Goal: Task Accomplishment & Management: Complete application form

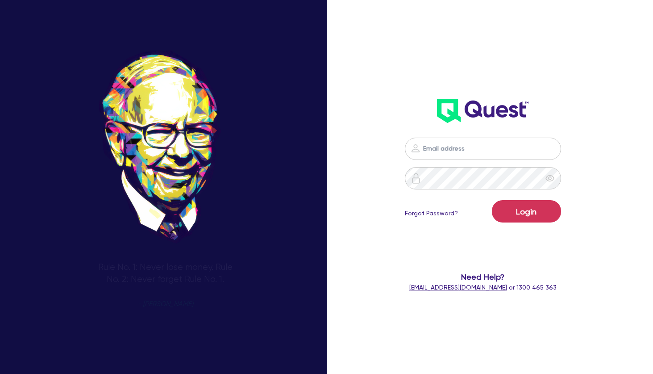
type input "[PERSON_NAME][EMAIL_ADDRESS][PERSON_NAME][DOMAIN_NAME]"
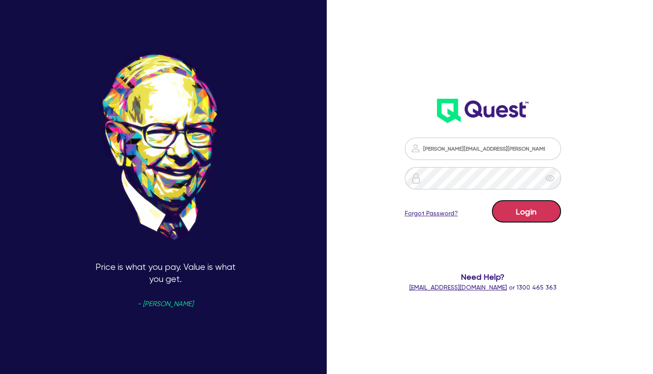
click at [534, 218] on button "Login" at bounding box center [526, 211] width 69 height 22
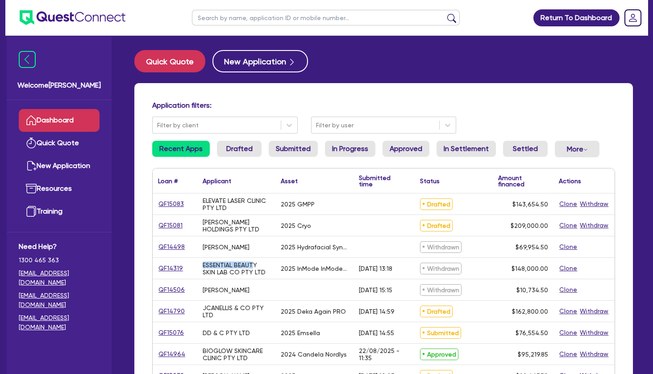
drag, startPoint x: 233, startPoint y: 204, endPoint x: 254, endPoint y: 269, distance: 67.8
click at [254, 269] on div "ESSENTIAL BEAUTY SKIN LAB CO PTY LTD" at bounding box center [236, 268] width 67 height 14
drag, startPoint x: 236, startPoint y: 16, endPoint x: 244, endPoint y: 20, distance: 8.4
click at [243, 20] on input "text" at bounding box center [326, 18] width 268 height 16
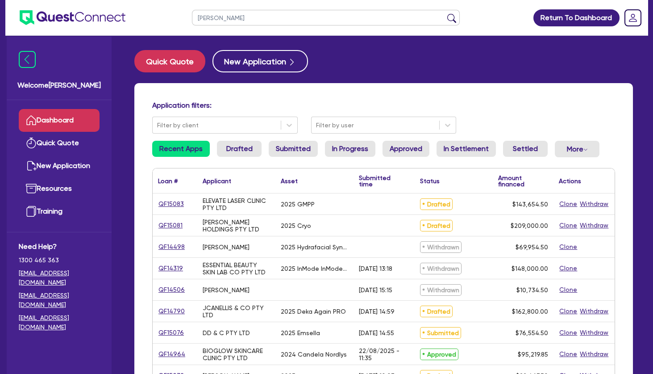
type input "[PERSON_NAME]"
click at [445, 13] on button "submit" at bounding box center [452, 19] width 14 height 13
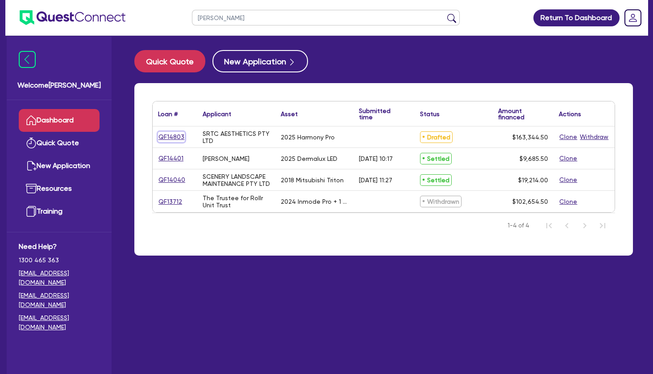
click at [177, 137] on link "QF14803" at bounding box center [171, 137] width 27 height 10
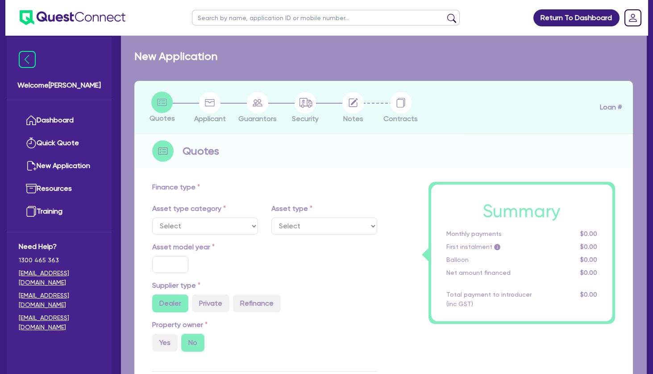
select select "TERTIARY_ASSETS"
type input "2025"
radio input "true"
type input "162,800"
type input "4"
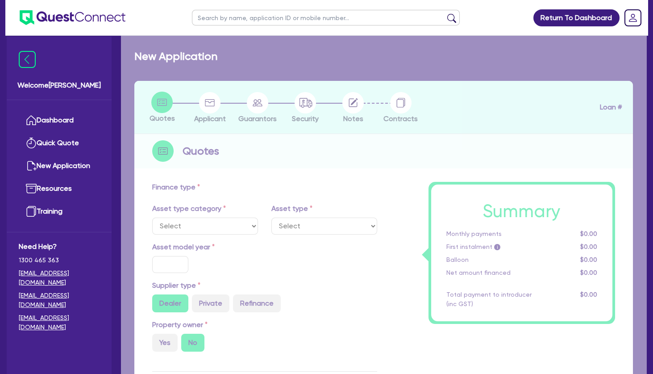
type input "6,533.78"
type input "9"
type input "495"
select select "BEAUTY_EQUIPMENT"
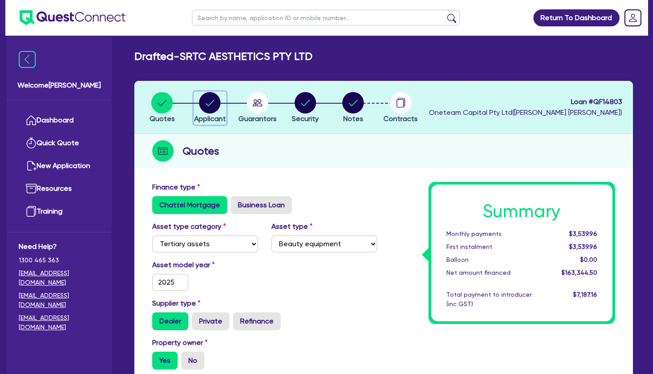
click at [213, 107] on circle "button" at bounding box center [209, 102] width 21 height 21
select select "COMPANY"
select select "HEALTH_BEAUTY"
select select "HAIR_BEAUTY_SALONS"
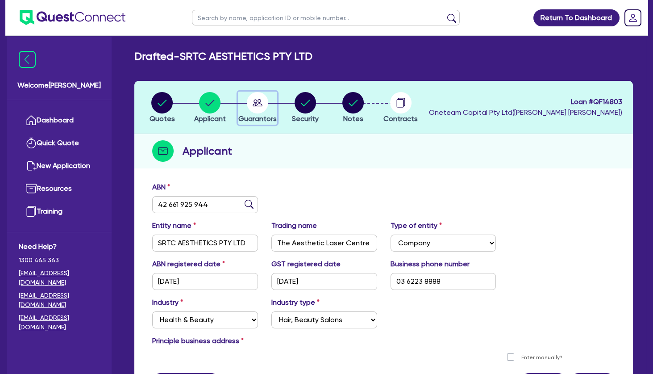
click at [264, 105] on circle "button" at bounding box center [257, 102] width 21 height 21
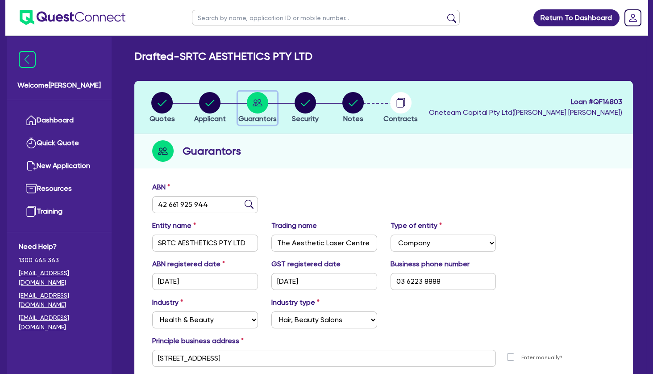
select select "MRS"
select select "TAS"
select select "MARRIED"
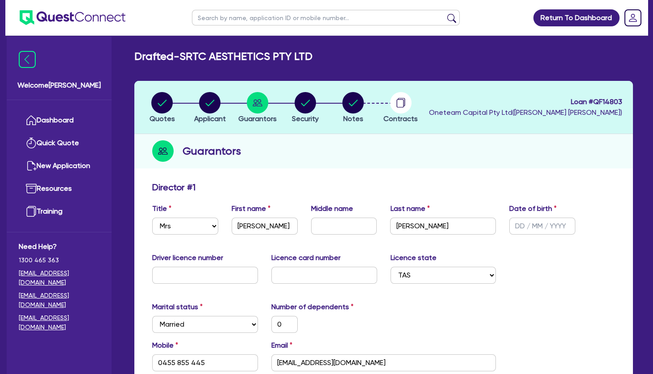
drag, startPoint x: 341, startPoint y: 100, endPoint x: 348, endPoint y: 104, distance: 8.2
click at [342, 100] on li "Notes" at bounding box center [353, 107] width 48 height 31
click at [353, 111] on circle "button" at bounding box center [352, 102] width 21 height 21
select select "Other"
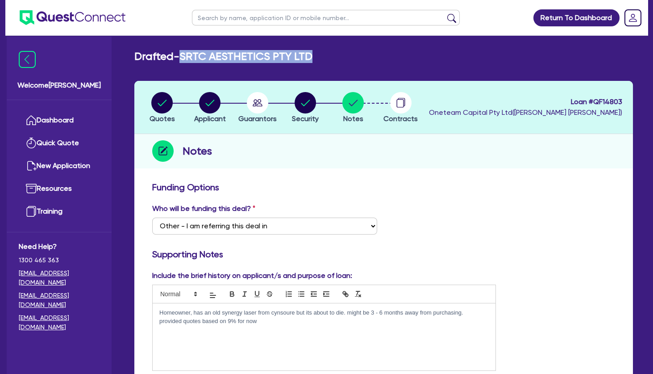
drag, startPoint x: 330, startPoint y: 54, endPoint x: 188, endPoint y: 57, distance: 142.5
click at [188, 57] on div "Drafted - SRTC AESTHETICS PTY LTD" at bounding box center [384, 56] width 512 height 13
drag, startPoint x: 621, startPoint y: 100, endPoint x: 593, endPoint y: 103, distance: 28.7
click at [593, 103] on header "Quotes Applicant [GEOGRAPHIC_DATA] Security Notes Contracts Loan # QF14803 Onet…" at bounding box center [383, 107] width 499 height 53
copy span "QF14803"
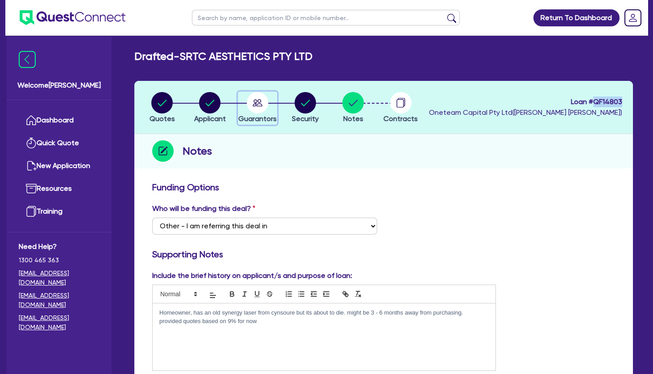
click at [267, 104] on circle "button" at bounding box center [257, 102] width 21 height 21
select select "MRS"
select select "TAS"
select select "MARRIED"
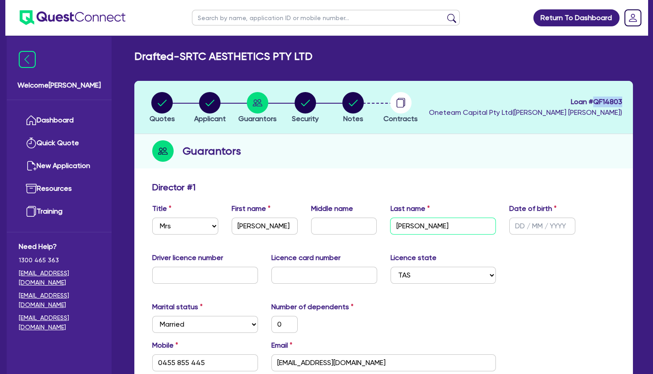
click at [403, 231] on input "[PERSON_NAME]" at bounding box center [443, 225] width 106 height 17
click at [218, 16] on input "text" at bounding box center [326, 18] width 268 height 16
type input "[PERSON_NAME]"
click button "submit" at bounding box center [452, 19] width 14 height 13
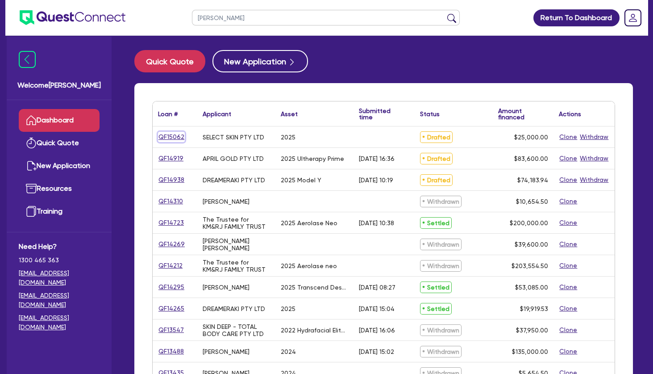
click at [177, 137] on link "QF15062" at bounding box center [171, 137] width 27 height 10
select select "TERTIARY_ASSETS"
select select "BEAUTY_EQUIPMENT"
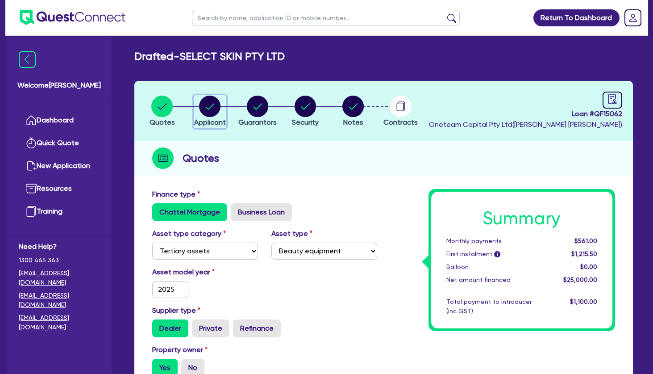
click at [219, 108] on circle "button" at bounding box center [209, 106] width 21 height 21
select select "COMPANY"
select select "HEALTH_BEAUTY"
select select "HAIR_BEAUTY_SALONS"
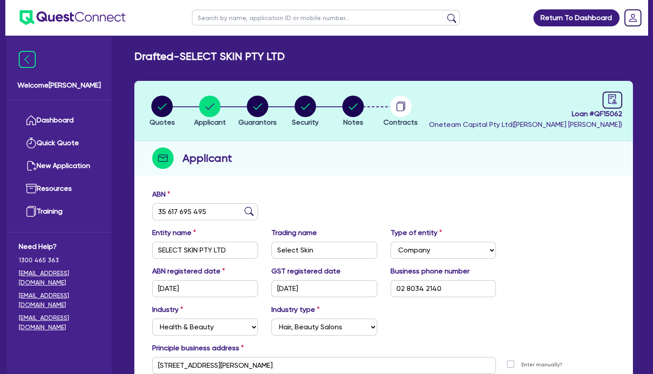
click at [305, 185] on div "ABN 35 617 695 495 Entity name SELECT SKIN PTY LTD Trading name Select Skin Typ…" at bounding box center [383, 301] width 499 height 235
click at [264, 107] on circle "button" at bounding box center [257, 106] width 21 height 21
select select "MRS"
select select "[GEOGRAPHIC_DATA]"
select select "MARRIED"
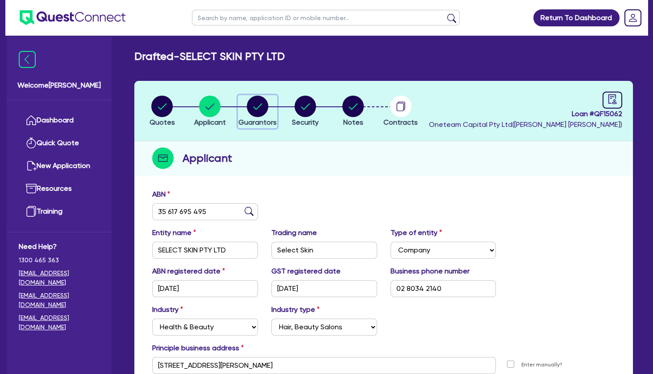
select select "PROPERTY"
select select "CASH"
select select "VEHICLE"
select select "HOUSEHOLD_PERSONAL"
select select "OTHER"
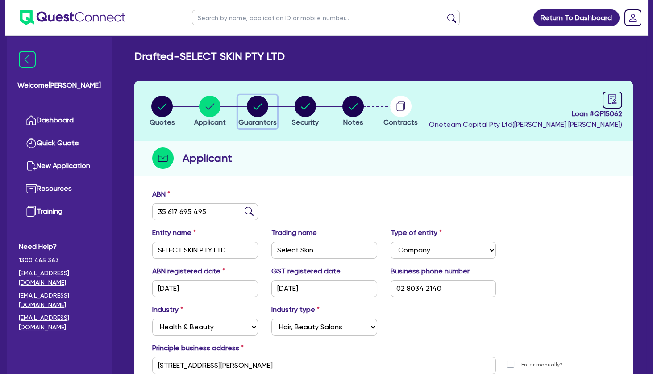
select select "MORTGAGE"
select select "EQUIPMENT_LOAN"
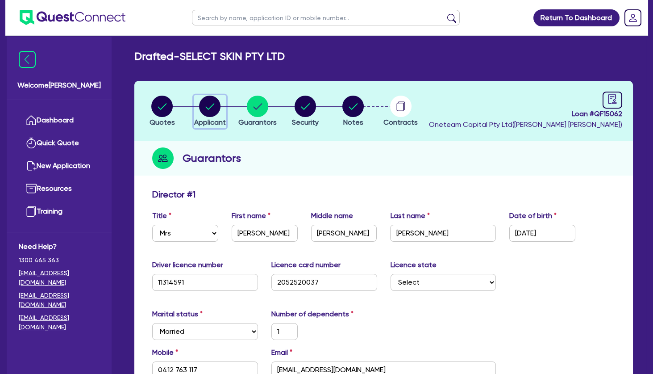
click at [207, 106] on circle "button" at bounding box center [209, 106] width 21 height 21
select select "COMPANY"
select select "HEALTH_BEAUTY"
select select "HAIR_BEAUTY_SALONS"
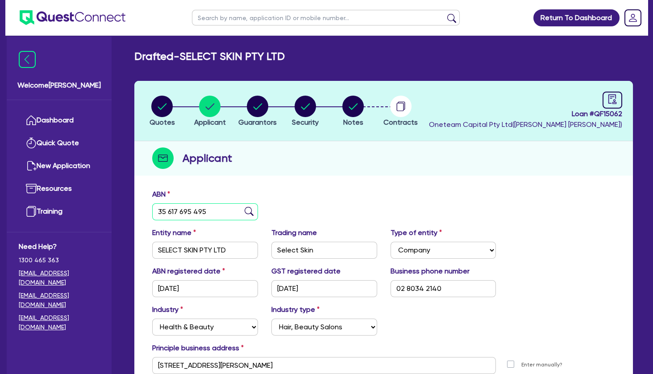
click at [208, 207] on input "35 617 695 495" at bounding box center [205, 211] width 106 height 17
click at [352, 106] on circle "button" at bounding box center [352, 106] width 21 height 21
select select "Other"
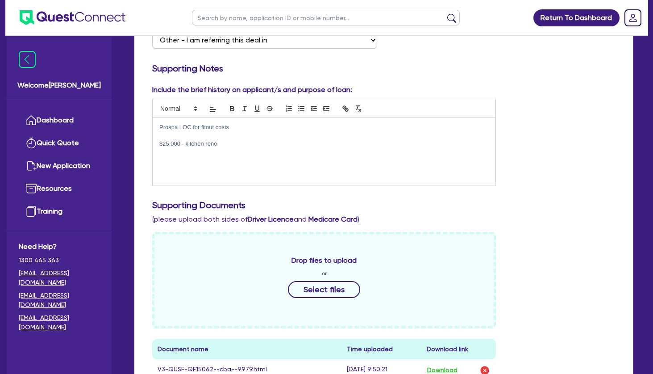
scroll to position [386, 0]
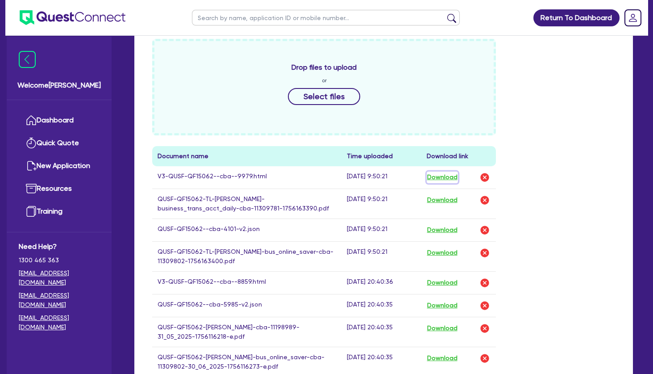
click at [446, 176] on button "Download" at bounding box center [442, 177] width 31 height 12
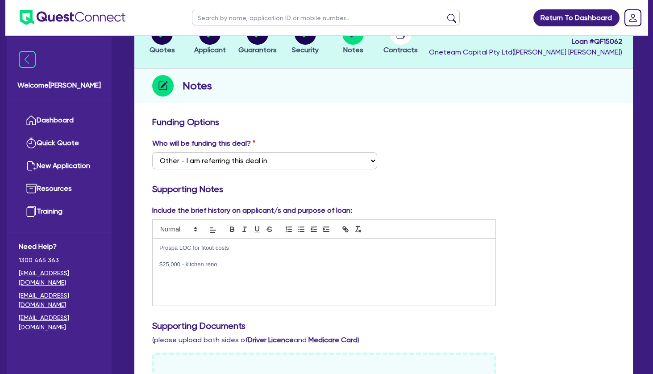
scroll to position [0, 0]
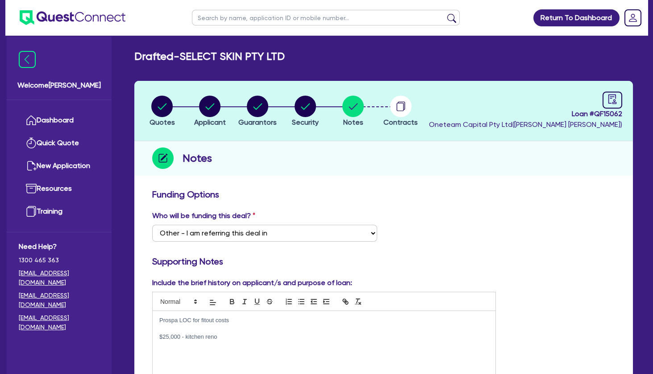
click at [312, 60] on div "Drafted - SELECT SKIN PTY LTD" at bounding box center [384, 56] width 512 height 13
click at [200, 104] on circle "button" at bounding box center [209, 106] width 21 height 21
select select "COMPANY"
select select "HEALTH_BEAUTY"
select select "HAIR_BEAUTY_SALONS"
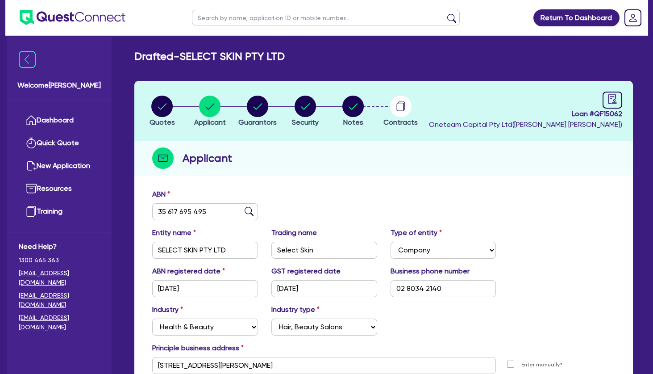
click at [235, 16] on input "text" at bounding box center [326, 18] width 268 height 16
type input "[PERSON_NAME]"
click button "submit" at bounding box center [452, 19] width 14 height 13
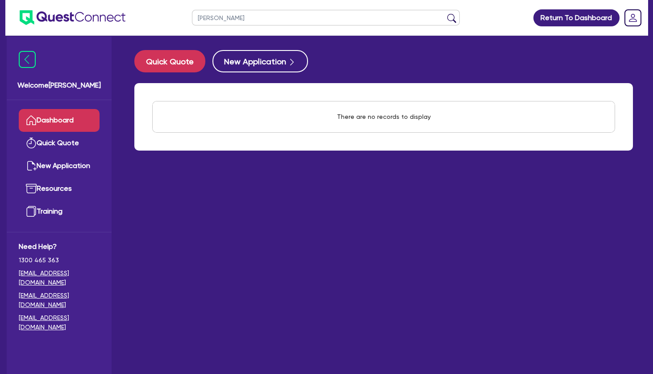
drag, startPoint x: 236, startPoint y: 16, endPoint x: 194, endPoint y: 19, distance: 42.1
click at [194, 19] on input "[PERSON_NAME]" at bounding box center [326, 18] width 268 height 16
type input "jaklina"
click at [445, 13] on button "submit" at bounding box center [452, 19] width 14 height 13
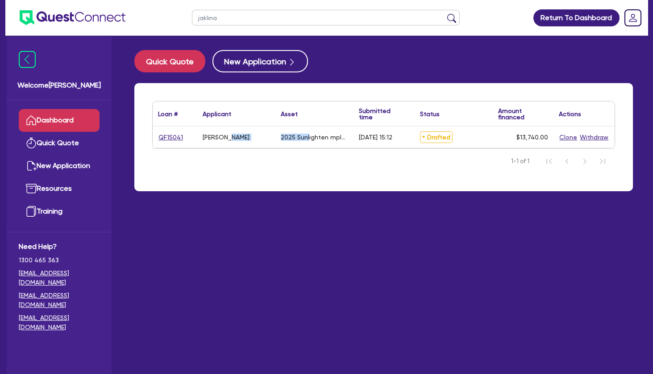
drag, startPoint x: 229, startPoint y: 138, endPoint x: 309, endPoint y: 143, distance: 80.1
click at [309, 143] on div "QF15041 RISTEVSKI, JAKLINA 2025 Sunlighten mpluse sauna [DATE] 15:12 Drafted $1…" at bounding box center [384, 136] width 462 height 21
click at [309, 143] on div "2025 Sunlighten mpluse sauna" at bounding box center [314, 136] width 78 height 21
click at [176, 137] on link "QF15041" at bounding box center [170, 137] width 25 height 10
select select "TERTIARY_ASSETS"
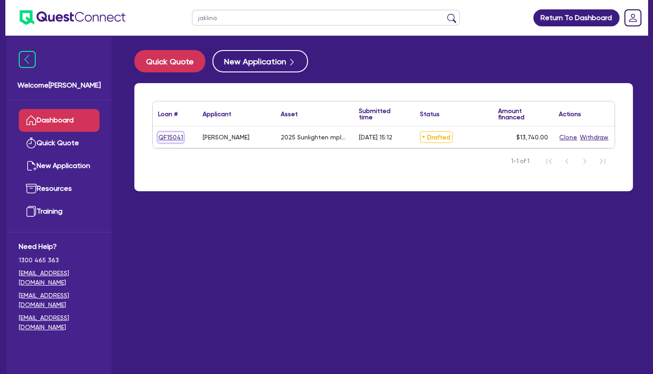
select select "BEAUTY_EQUIPMENT"
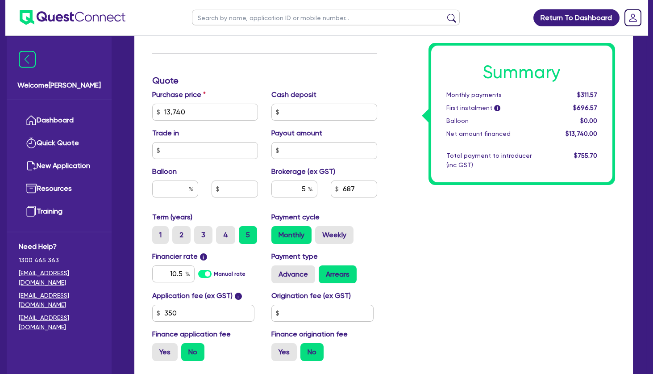
scroll to position [386, 0]
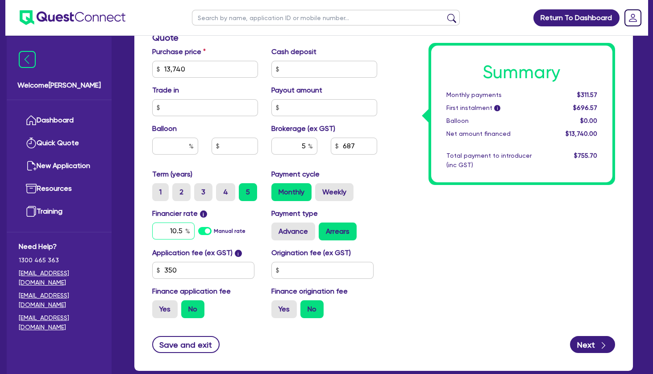
drag, startPoint x: 167, startPoint y: 230, endPoint x: 209, endPoint y: 231, distance: 42.0
click at [195, 231] on input "10.5" at bounding box center [173, 230] width 42 height 17
type input "11.49"
click at [575, 221] on div "Summary Monthly payments $318.73 First instalment i $703.73 Balloon $0.00 Net a…" at bounding box center [503, 64] width 238 height 522
click at [584, 343] on button "Next" at bounding box center [592, 344] width 45 height 17
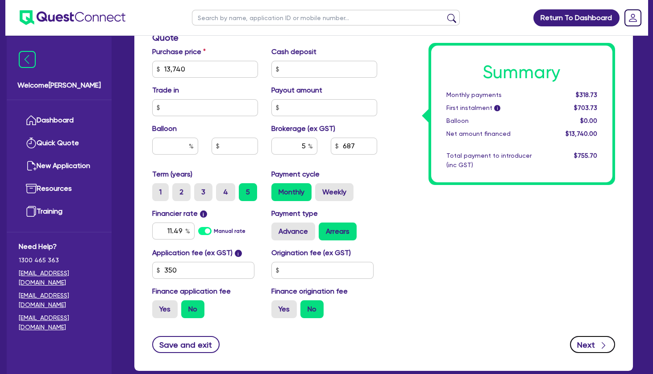
type input "13,740"
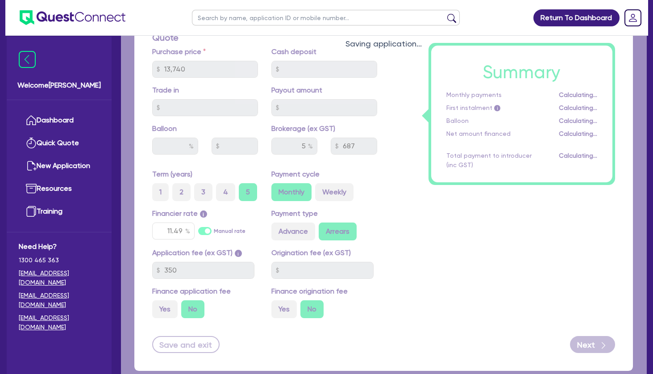
select select "SOLE_TRADER"
select select "HEALTH_BEAUTY"
select select "HAIR_BEAUTY_SALONS"
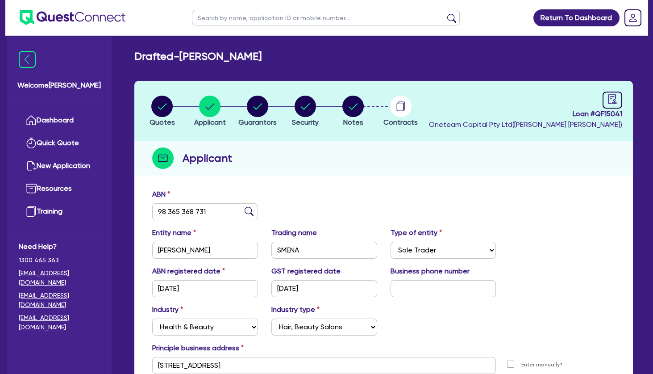
click at [404, 187] on div "ABN 98 365 368 731 Entity name RISTEVSKI, JAKLINA Trading name SMENA Type of en…" at bounding box center [383, 301] width 499 height 235
click at [253, 105] on circle "button" at bounding box center [257, 106] width 21 height 21
select select "MRS"
select select "VIC"
select select "SINGLE"
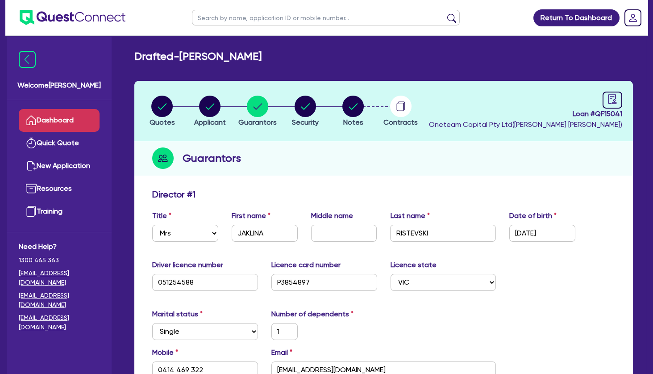
click at [64, 120] on link "Dashboard" at bounding box center [59, 120] width 81 height 23
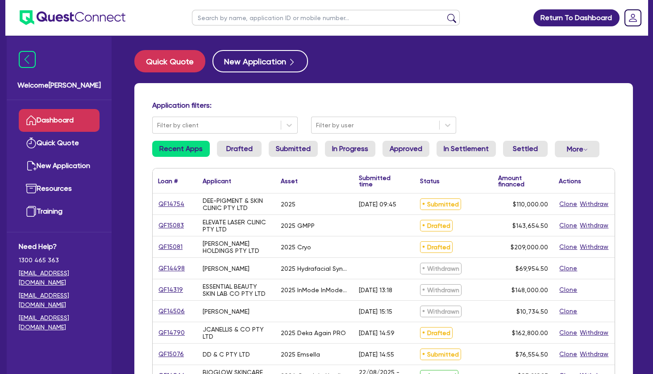
drag, startPoint x: 236, startPoint y: 200, endPoint x: 271, endPoint y: 267, distance: 75.5
click at [271, 267] on div "[PERSON_NAME]" at bounding box center [236, 268] width 78 height 21
click at [308, 270] on div "2025 Hydrafacial Syndeo" at bounding box center [314, 268] width 67 height 7
click at [234, 18] on input "text" at bounding box center [326, 18] width 268 height 16
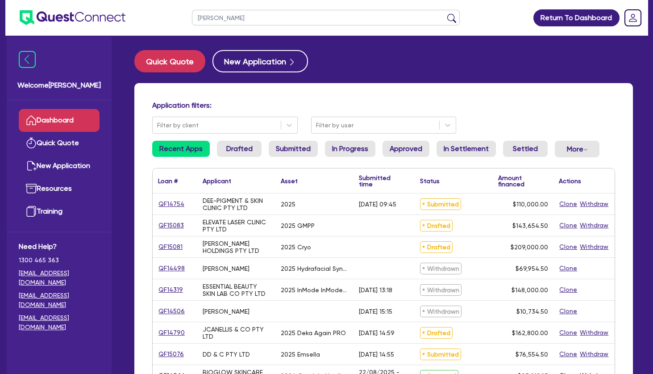
click at [445, 13] on button "submit" at bounding box center [452, 19] width 14 height 13
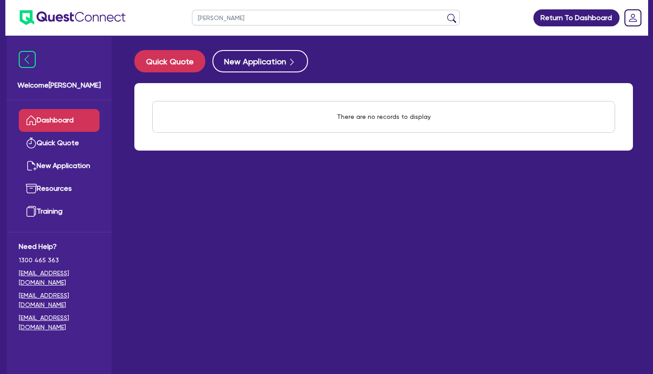
drag, startPoint x: 243, startPoint y: 21, endPoint x: 182, endPoint y: 17, distance: 61.7
click at [192, 19] on input "[PERSON_NAME]" at bounding box center [326, 18] width 268 height 16
type input "k"
click at [445, 13] on button "submit" at bounding box center [452, 19] width 14 height 13
type input "jaklina"
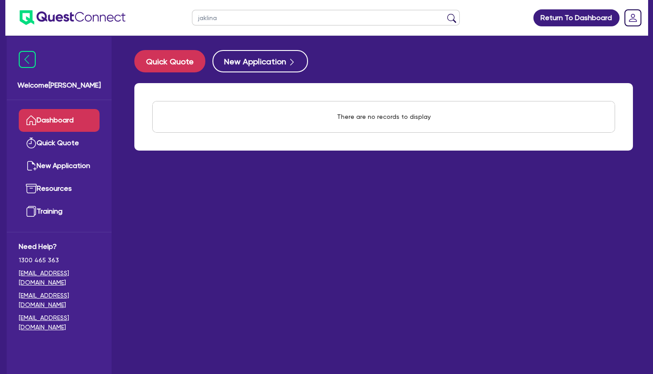
click at [445, 13] on button "submit" at bounding box center [452, 19] width 14 height 13
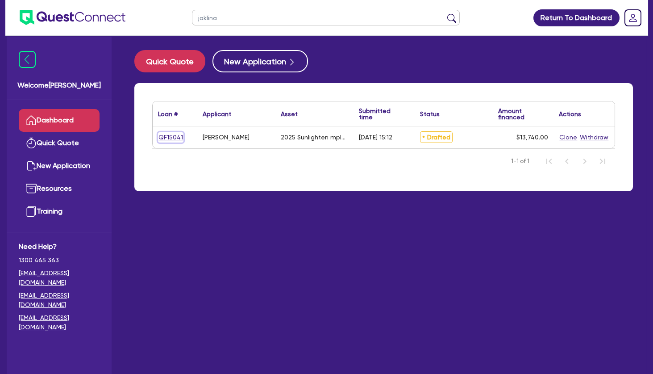
click at [168, 134] on link "QF15041" at bounding box center [170, 137] width 25 height 10
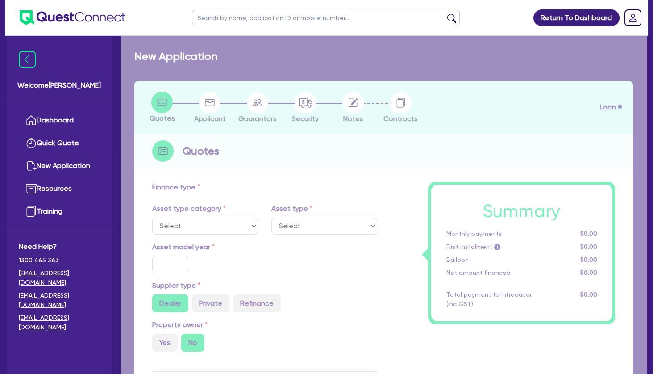
select select "TERTIARY_ASSETS"
type input "2025"
radio input "true"
type input "13,740"
type input "5"
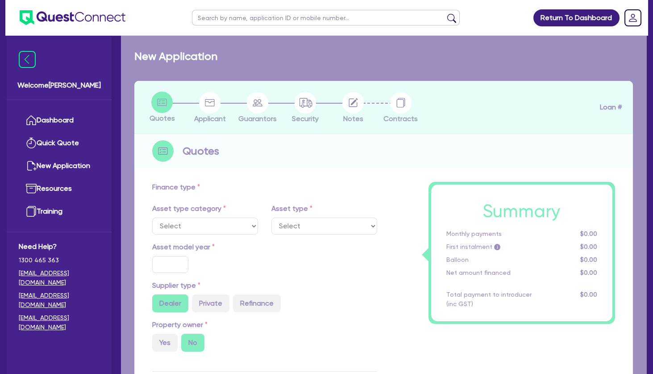
type input "687"
type input "11.49"
type input "350"
select select "BEAUTY_EQUIPMENT"
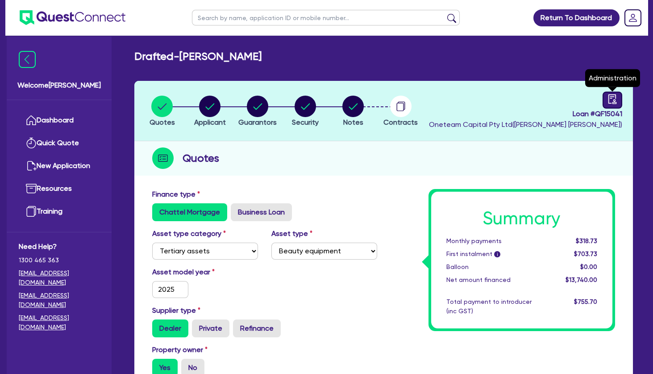
click at [608, 100] on icon "audit" at bounding box center [613, 99] width 10 height 10
select select "DRAFTED_AMENDED"
select select "Other"
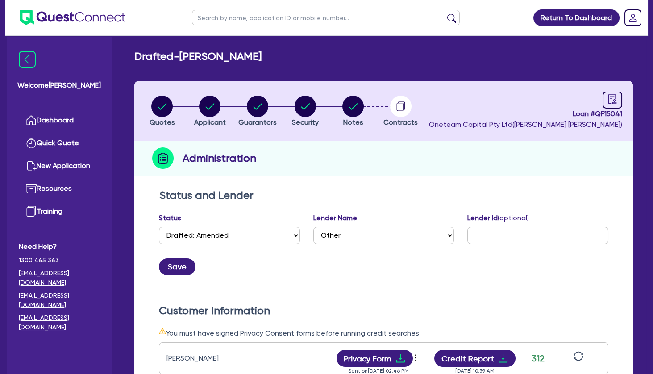
click at [330, 167] on div "Administration" at bounding box center [383, 158] width 499 height 34
click at [205, 109] on circle "button" at bounding box center [209, 106] width 21 height 21
select select "SOLE_TRADER"
select select "HEALTH_BEAUTY"
select select "HAIR_BEAUTY_SALONS"
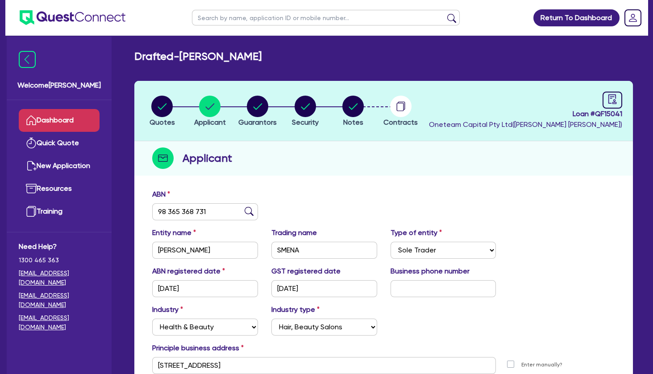
click at [81, 119] on link "Dashboard" at bounding box center [59, 120] width 81 height 23
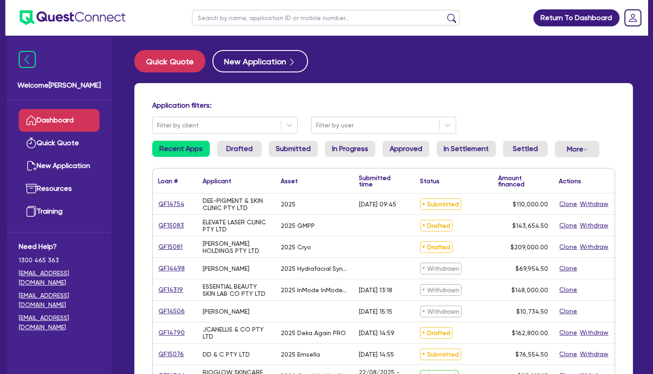
click at [245, 20] on input "text" at bounding box center [326, 18] width 268 height 16
type input "[PERSON_NAME]"
click at [445, 13] on button "submit" at bounding box center [452, 19] width 14 height 13
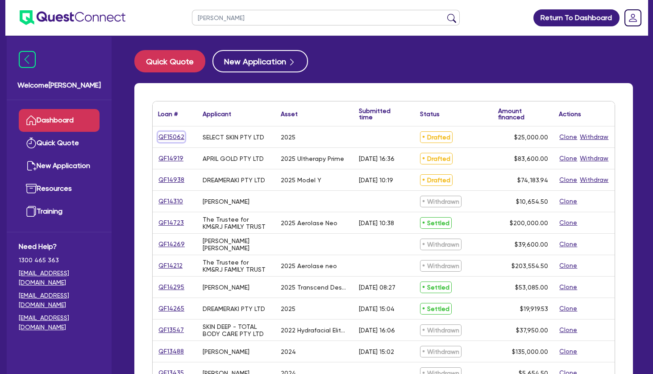
click at [168, 132] on link "QF15062" at bounding box center [171, 137] width 27 height 10
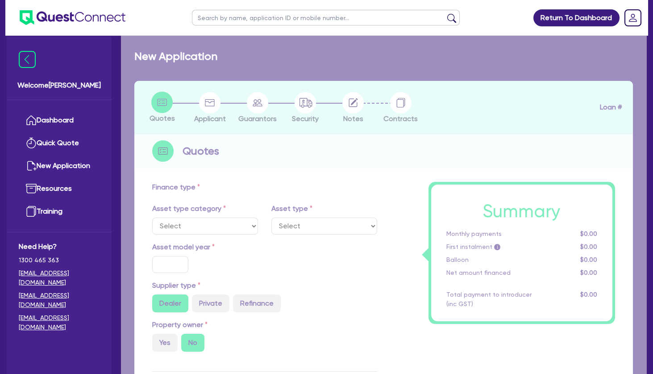
select select "TERTIARY_ASSETS"
type input "2025"
radio input "true"
type input "25,000"
type input "4"
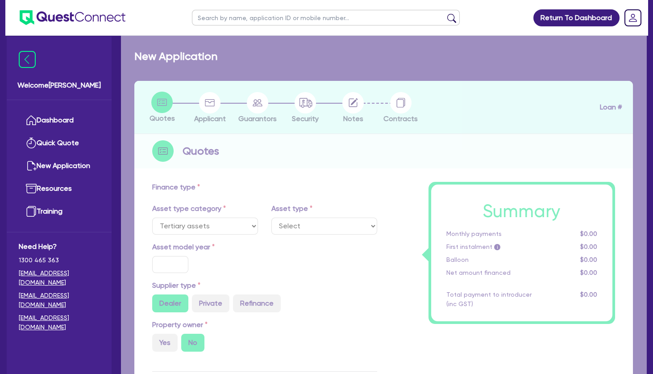
type input "1,000"
type input "10.5"
select select "BEAUTY_EQUIPMENT"
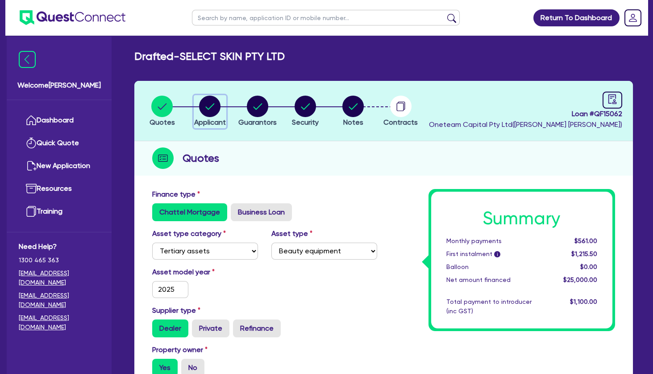
click at [214, 105] on circle "button" at bounding box center [209, 106] width 21 height 21
select select "COMPANY"
select select "HEALTH_BEAUTY"
select select "HAIR_BEAUTY_SALONS"
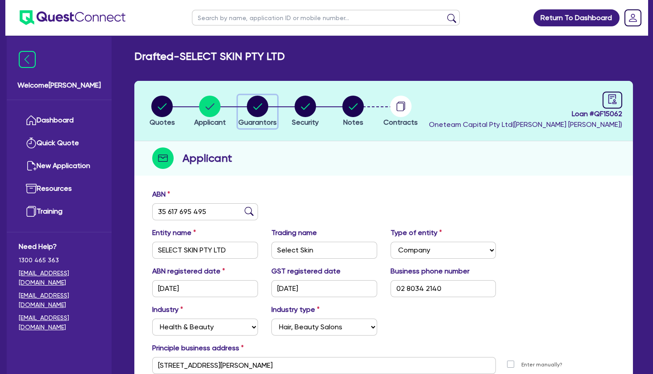
click at [265, 105] on circle "button" at bounding box center [257, 106] width 21 height 21
select select "MRS"
select select "[GEOGRAPHIC_DATA]"
select select "MARRIED"
select select "PROPERTY"
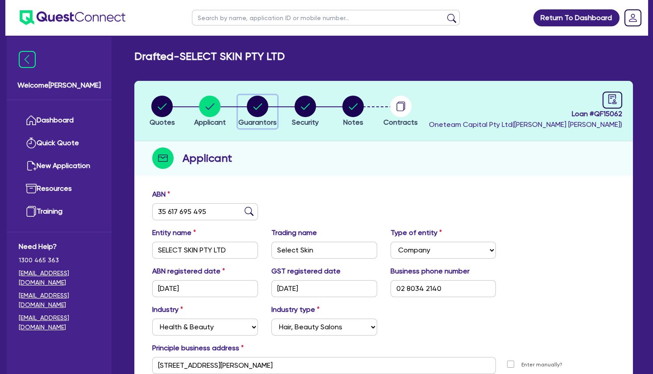
select select "CASH"
select select "VEHICLE"
select select "HOUSEHOLD_PERSONAL"
select select "OTHER"
select select "MORTGAGE"
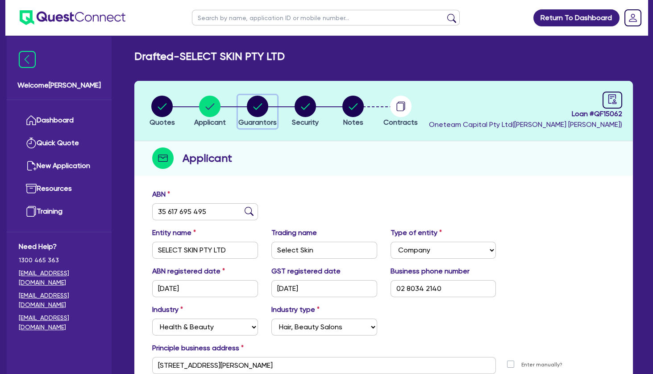
select select "EQUIPMENT_LOAN"
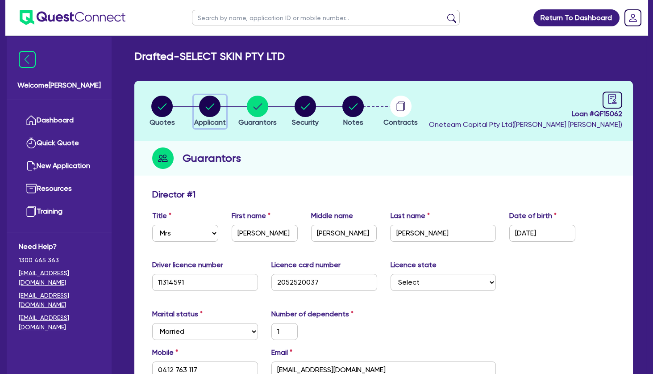
click at [206, 107] on icon "button" at bounding box center [210, 106] width 9 height 6
select select "COMPANY"
select select "HEALTH_BEAUTY"
select select "HAIR_BEAUTY_SALONS"
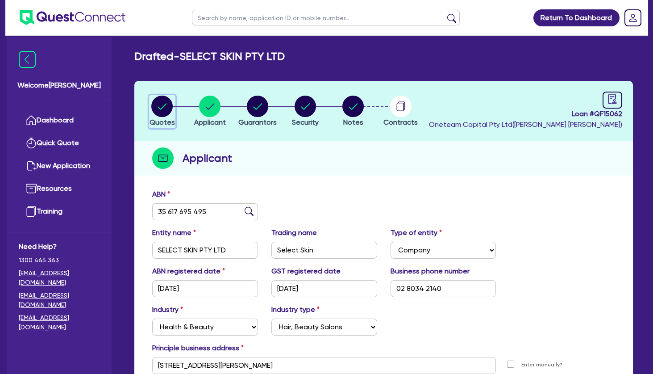
click at [152, 103] on icon "button" at bounding box center [161, 106] width 21 height 21
select select "TERTIARY_ASSETS"
select select "BEAUTY_EQUIPMENT"
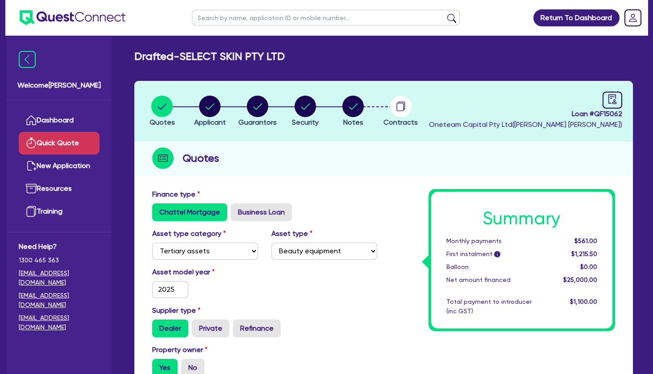
click at [67, 139] on link "Quick Quote" at bounding box center [59, 143] width 81 height 23
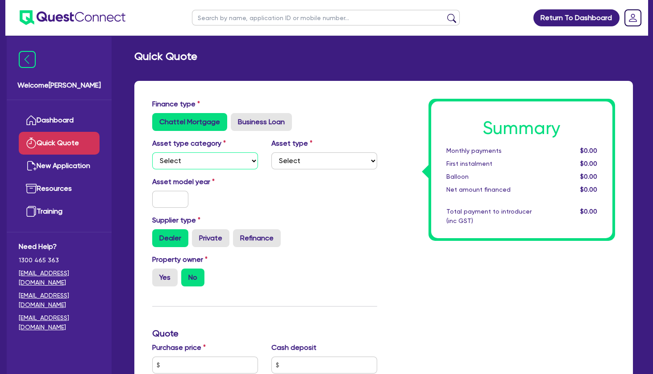
select select "TERTIARY_ASSETS"
click option "Tertiary assets" at bounding box center [0, 0] width 0 height 0
click at [271, 152] on select "Select Beauty equipment IT equipment IT software Watercraft Other" at bounding box center [324, 160] width 106 height 17
select select "BEAUTY_EQUIPMENT"
click option "Beauty equipment" at bounding box center [0, 0] width 0 height 0
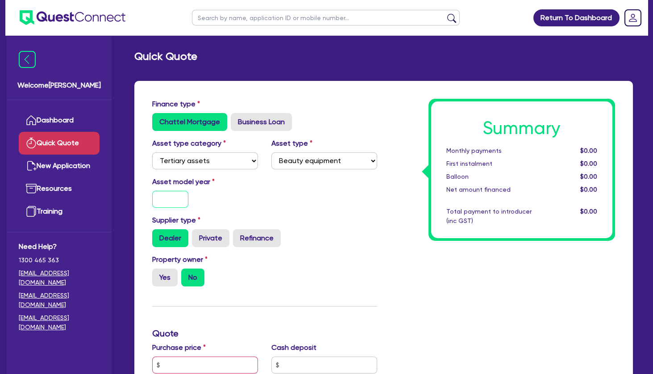
click at [165, 201] on input "text" at bounding box center [170, 199] width 36 height 17
type input "2025"
click at [167, 273] on label "Yes" at bounding box center [164, 277] width 25 height 18
click at [158, 273] on input "Yes" at bounding box center [155, 271] width 6 height 6
radio input "true"
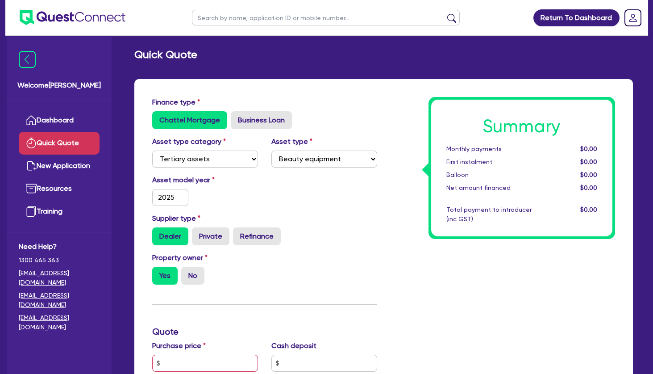
scroll to position [145, 0]
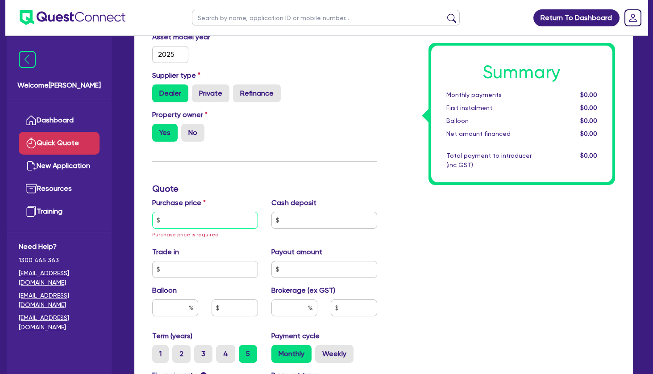
click at [200, 223] on input "text" at bounding box center [205, 220] width 106 height 17
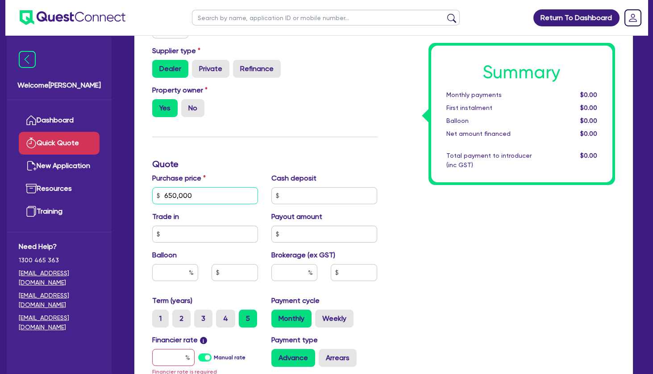
scroll to position [193, 0]
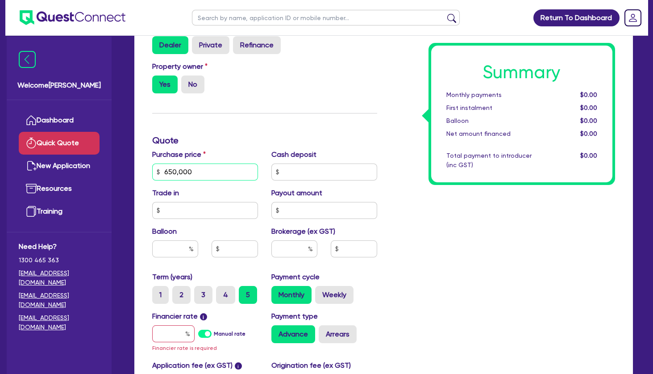
type input "650,000"
click at [289, 246] on input "text" at bounding box center [294, 248] width 46 height 17
type input "2"
click at [173, 334] on input "text" at bounding box center [173, 333] width 42 height 17
type input "8"
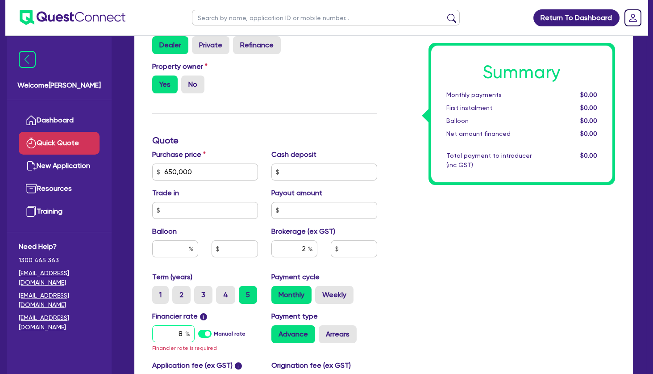
type input "13,013.09"
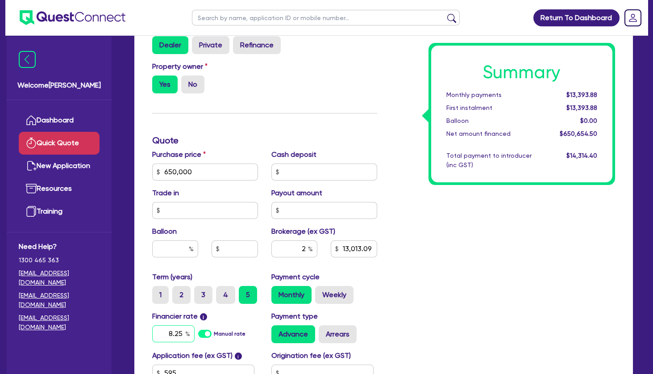
type input "8.25"
type input "13,013.09"
click at [499, 304] on div "Summary Monthly payments $13,393.88 First instalment $13,393.88 Balloon $0.00 N…" at bounding box center [503, 167] width 238 height 522
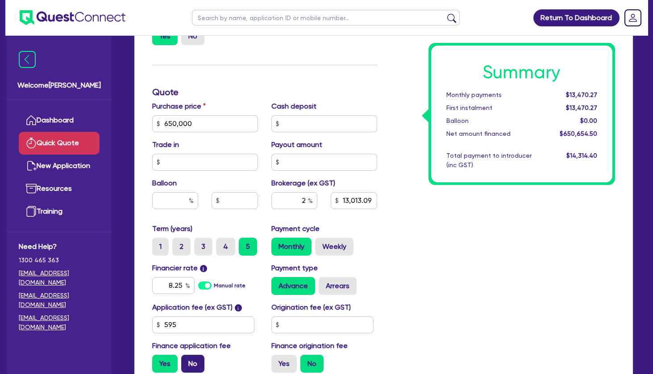
click at [193, 356] on label "No" at bounding box center [192, 363] width 23 height 18
click at [187, 356] on input "No" at bounding box center [184, 357] width 6 height 6
radio input "true"
type input "13,000"
click at [442, 259] on div "Summary Monthly payments $13,456.72 First instalment i $14,111.22 Balloon $0.00…" at bounding box center [503, 119] width 238 height 522
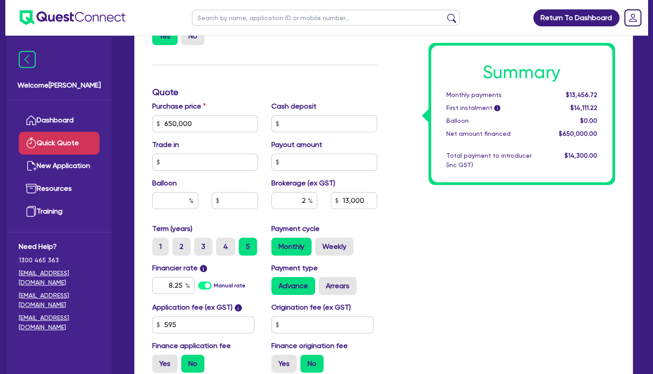
click at [441, 257] on div "Summary Monthly payments $13,456.72 First instalment i $14,111.22 Balloon $0.00…" at bounding box center [503, 119] width 238 height 522
click at [344, 284] on label "Arrears" at bounding box center [338, 286] width 38 height 18
click at [325, 283] on input "Arrears" at bounding box center [322, 280] width 6 height 6
radio input "true"
type input "13,000"
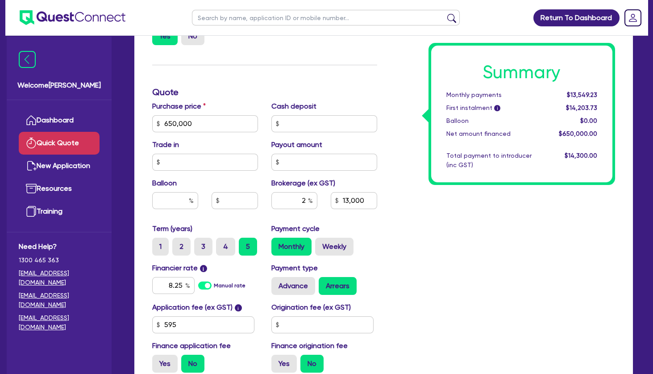
click at [596, 260] on div "Summary Monthly payments $13,549.23 First instalment i $14,203.73 Balloon $0.00…" at bounding box center [503, 119] width 238 height 522
click at [471, 231] on div "Summary Monthly payments $13,549.23 First instalment i $14,203.73 Balloon $0.00…" at bounding box center [503, 119] width 238 height 522
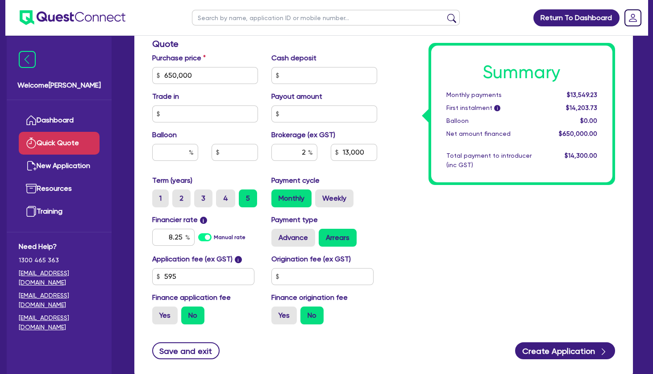
scroll to position [0, 0]
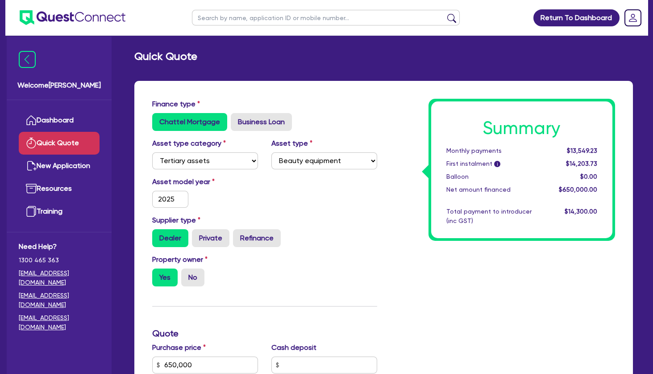
click at [331, 231] on div "Dealer Private Refinance" at bounding box center [264, 238] width 225 height 18
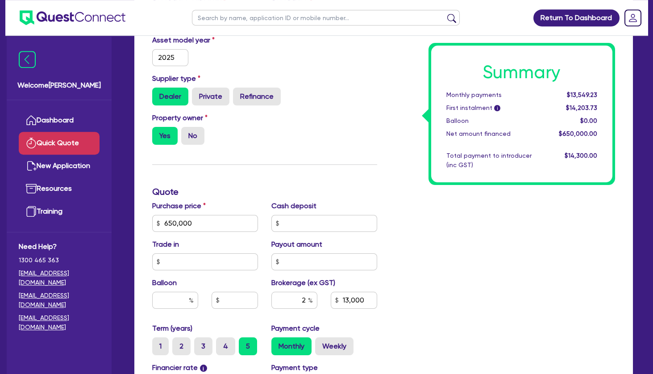
scroll to position [193, 0]
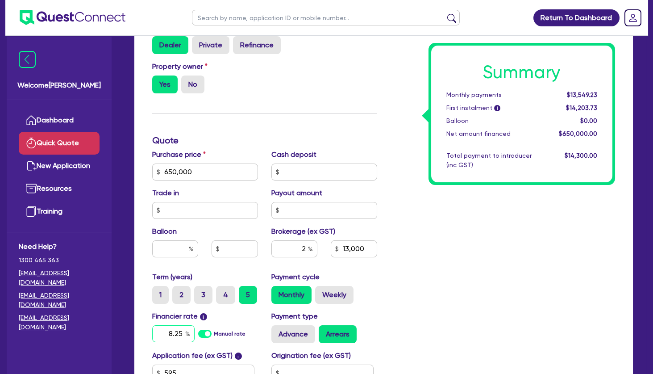
drag, startPoint x: 167, startPoint y: 331, endPoint x: 240, endPoint y: 323, distance: 72.8
click at [195, 325] on input "8.25" at bounding box center [173, 333] width 42 height 17
type input "8"
click at [471, 292] on div "Summary Monthly payments $13,549.23 First instalment i $14,203.73 Balloon $0.00…" at bounding box center [503, 167] width 238 height 522
type input "13,000"
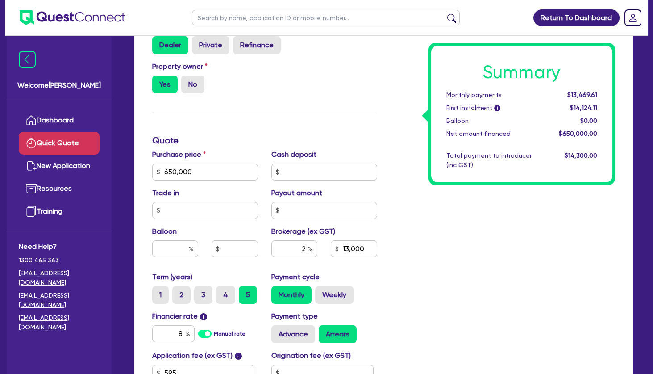
click at [426, 257] on div "Summary Monthly payments $13,469.61 First instalment i $14,124.11 Balloon $0.00…" at bounding box center [503, 167] width 238 height 522
click at [433, 244] on div "Summary Monthly payments $13,469.61 First instalment i $14,124.11 Balloon $0.00…" at bounding box center [503, 167] width 238 height 522
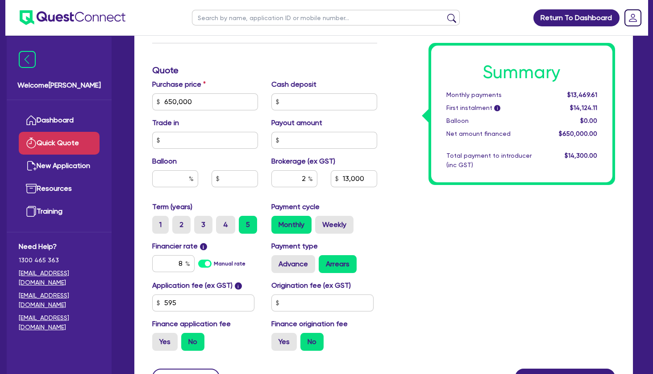
scroll to position [289, 0]
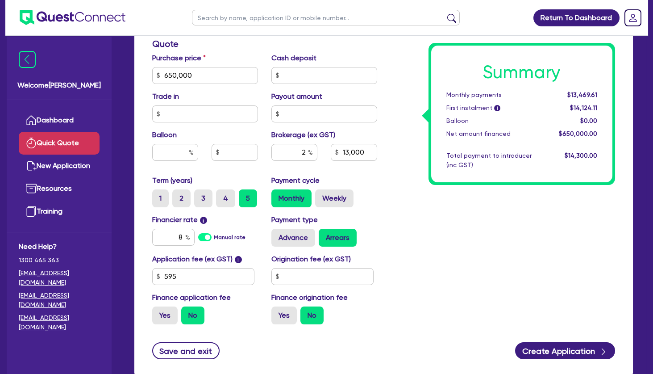
click at [435, 236] on div "Summary Monthly payments $13,469.61 First instalment i $14,124.11 Balloon $0.00…" at bounding box center [503, 70] width 238 height 522
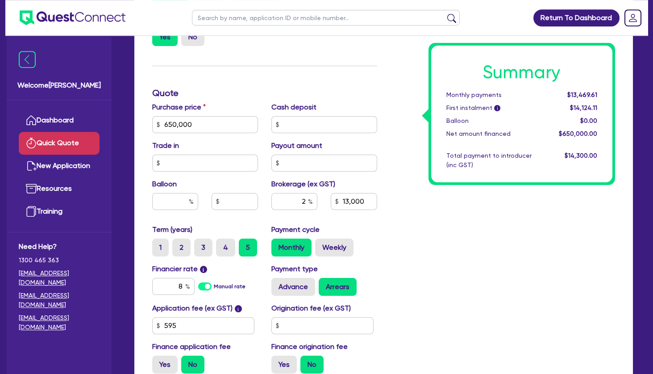
scroll to position [193, 0]
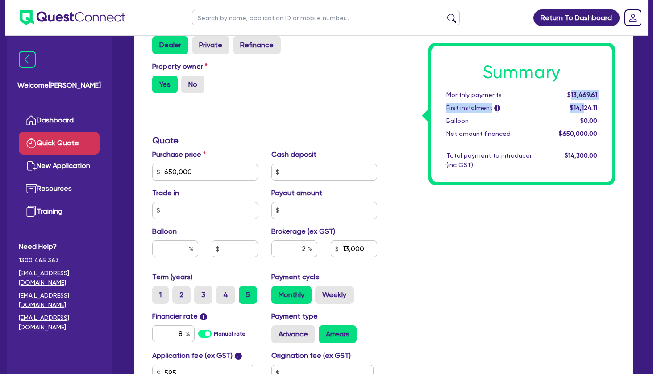
drag, startPoint x: 573, startPoint y: 93, endPoint x: 588, endPoint y: 116, distance: 27.5
click at [588, 116] on div "Summary Monthly payments $13,469.61 First instalment i $14,124.11 Balloon $0.00…" at bounding box center [522, 114] width 182 height 137
click at [588, 116] on div "$0.00" at bounding box center [576, 120] width 55 height 9
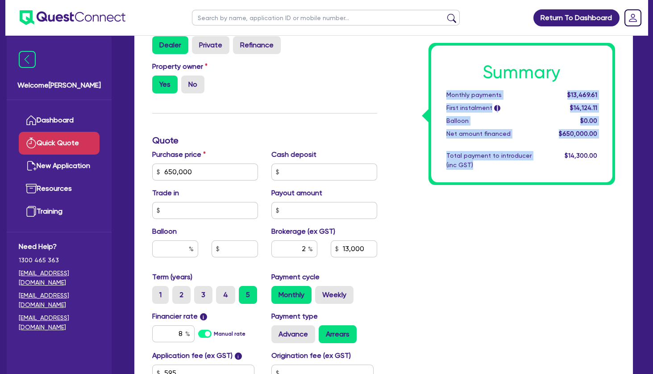
drag, startPoint x: 468, startPoint y: 163, endPoint x: 445, endPoint y: 97, distance: 69.6
click at [444, 97] on div "Summary Monthly payments $13,469.61 First instalment i $14,124.11 Balloon $0.00…" at bounding box center [522, 114] width 182 height 137
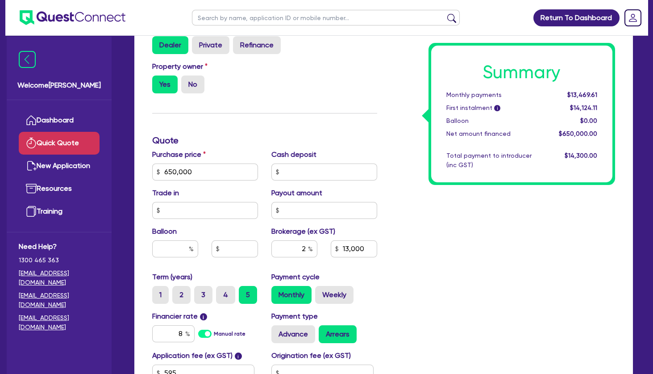
click at [445, 97] on div "Monthly payments" at bounding box center [495, 94] width 110 height 9
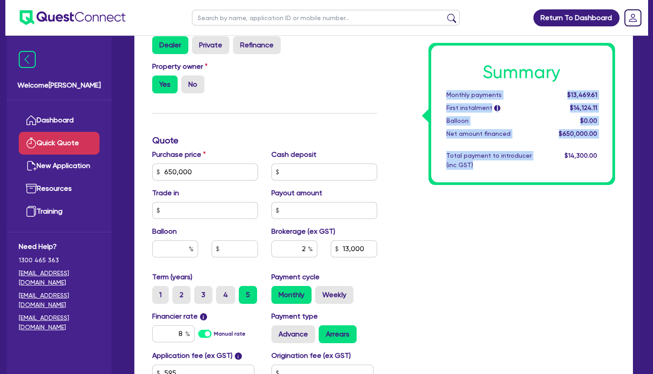
drag, startPoint x: 447, startPoint y: 95, endPoint x: 477, endPoint y: 171, distance: 82.4
click at [477, 171] on div "Summary Monthly payments $13,469.61 First instalment i $14,124.11 Balloon $0.00…" at bounding box center [522, 114] width 182 height 137
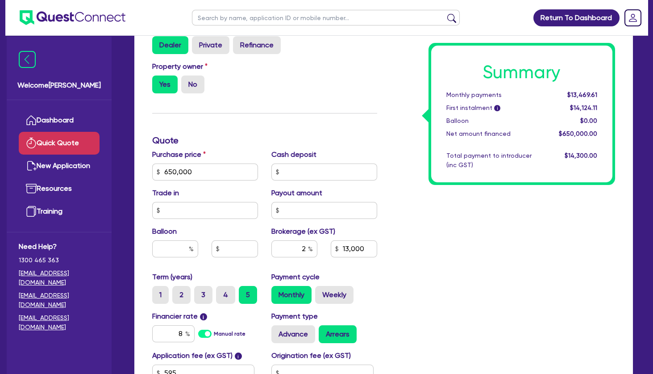
scroll to position [0, 0]
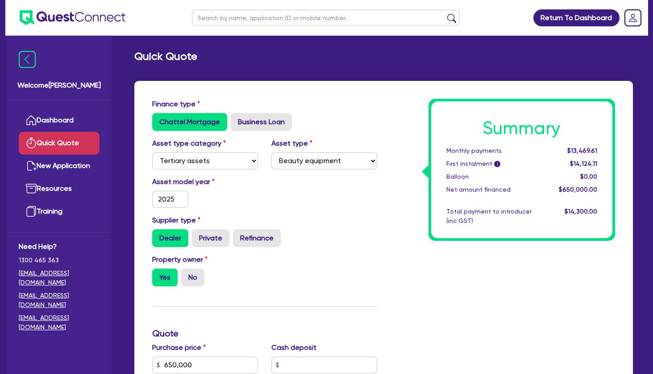
drag, startPoint x: 334, startPoint y: 223, endPoint x: 321, endPoint y: 221, distance: 13.1
click at [332, 222] on div "Supplier type Dealer Private Refinance" at bounding box center [265, 231] width 238 height 32
